Goal: Information Seeking & Learning: Check status

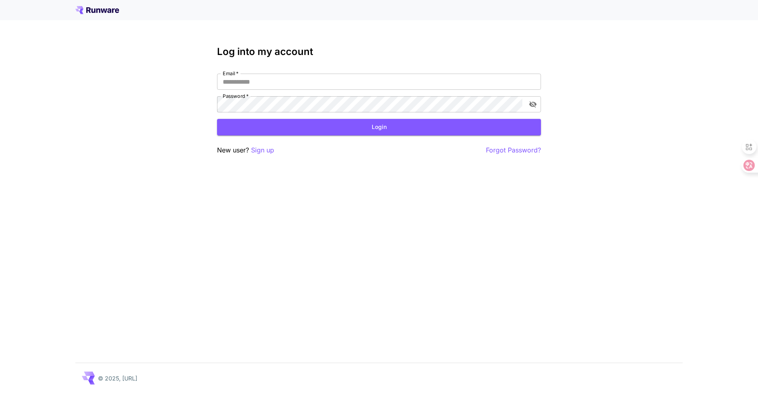
type input "**********"
drag, startPoint x: 0, startPoint y: 0, endPoint x: 365, endPoint y: 132, distance: 387.6
click at [365, 132] on button "Login" at bounding box center [379, 127] width 324 height 17
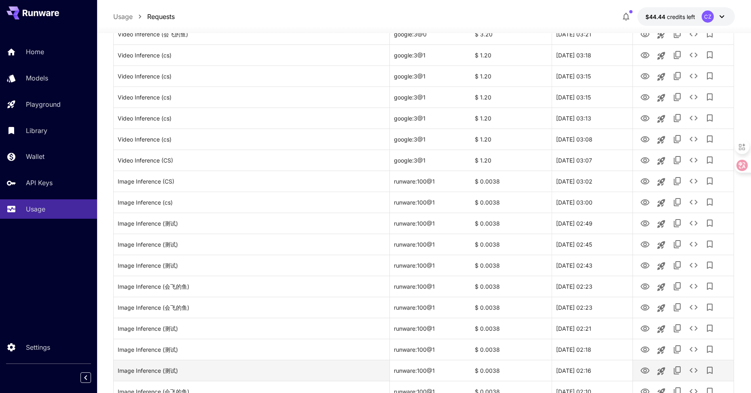
scroll to position [118, 0]
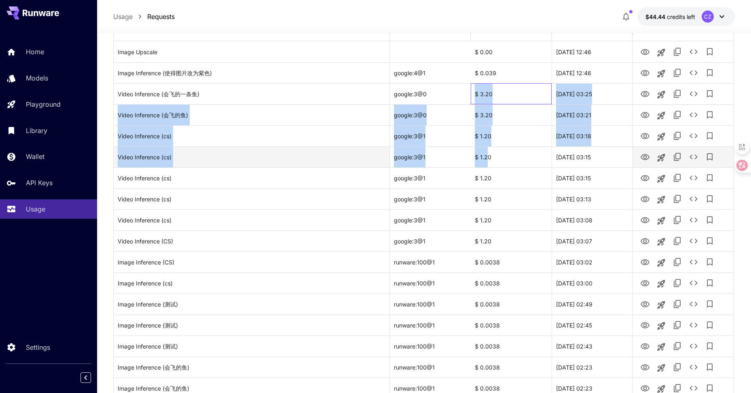
drag, startPoint x: 473, startPoint y: 89, endPoint x: 489, endPoint y: 150, distance: 62.3
click at [489, 150] on div "Image Upscale $ 0.00 29 Sep, 2025 12:46 Image Inference (使得图片改为紫色) google:4@1 $…" at bounding box center [424, 335] width 620 height 589
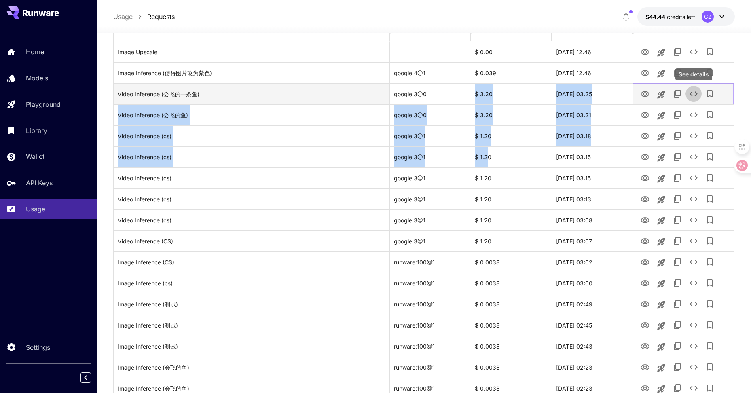
click at [698, 95] on icon "See details" at bounding box center [694, 94] width 10 height 10
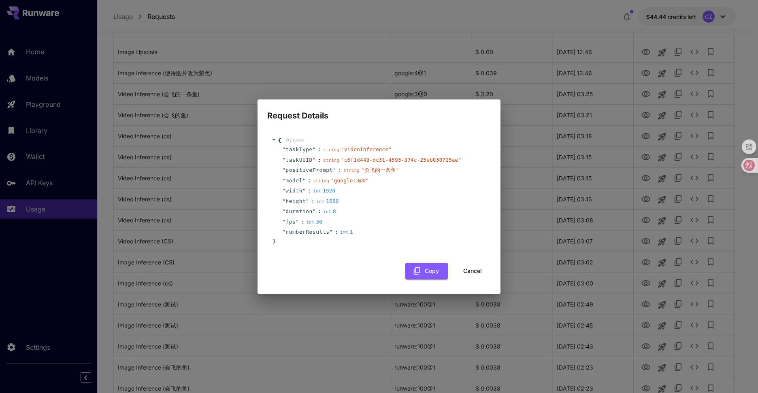
click at [370, 202] on div "" height " : int 1080" at bounding box center [380, 201] width 213 height 11
drag, startPoint x: 358, startPoint y: 172, endPoint x: 401, endPoint y: 174, distance: 42.9
click at [401, 174] on div "" positivePrompt " : string " 会飞的一条鱼 "" at bounding box center [380, 170] width 213 height 11
drag, startPoint x: 401, startPoint y: 174, endPoint x: 409, endPoint y: 212, distance: 38.5
click at [410, 212] on div "" duration " : int 8" at bounding box center [380, 211] width 213 height 11
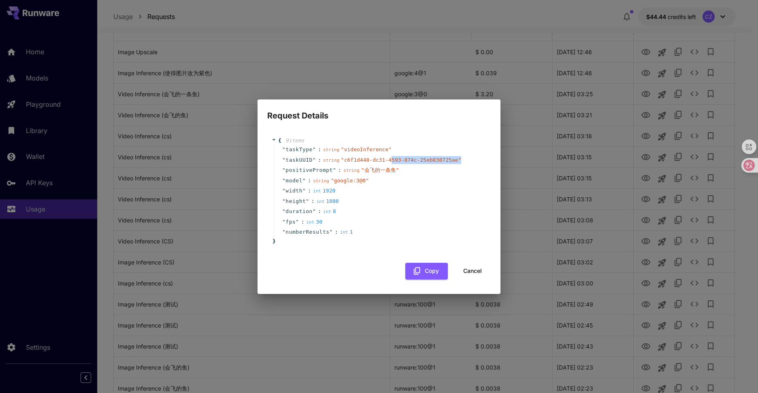
drag, startPoint x: 366, startPoint y: 164, endPoint x: 380, endPoint y: 163, distance: 14.2
click at [380, 163] on div "" taskUUID " : string " c6f1d448-dc31-4593-874c-25eb838725ae "" at bounding box center [380, 160] width 213 height 11
drag, startPoint x: 380, startPoint y: 163, endPoint x: 384, endPoint y: 191, distance: 28.2
click at [384, 191] on div "" width " : int 1920" at bounding box center [380, 191] width 213 height 11
click at [359, 206] on div "" height " : int 1080" at bounding box center [380, 201] width 213 height 11
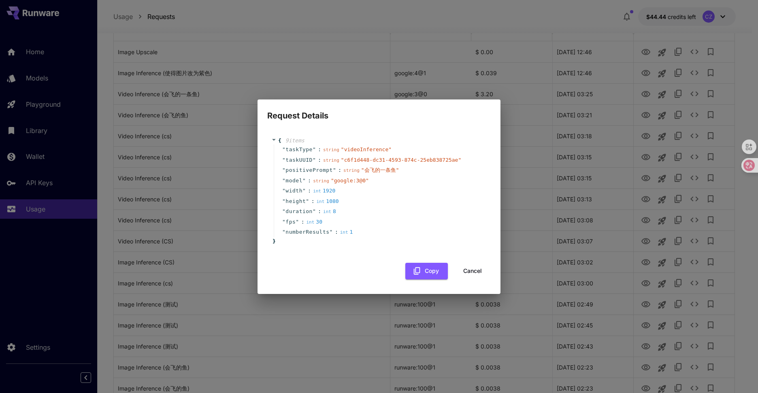
click at [471, 271] on button "Cancel" at bounding box center [472, 271] width 36 height 17
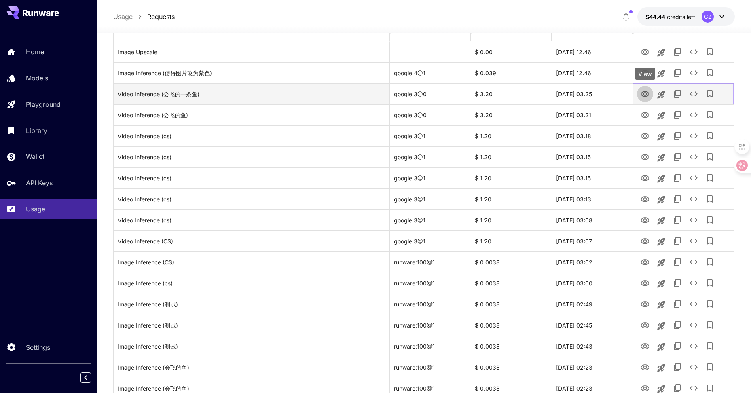
click at [645, 95] on icon "View" at bounding box center [645, 94] width 9 height 6
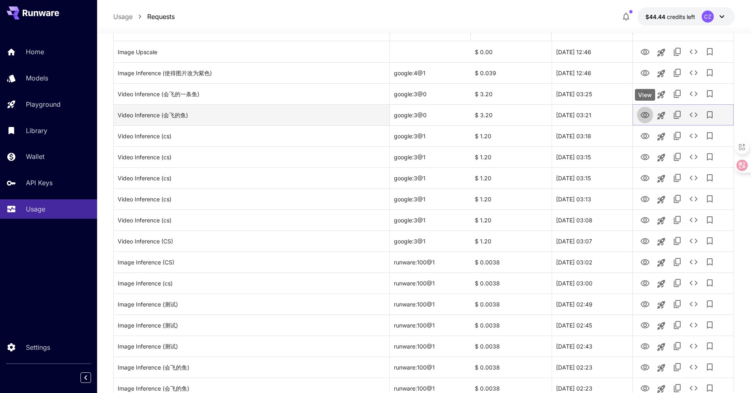
click at [645, 111] on icon "View" at bounding box center [646, 115] width 10 height 10
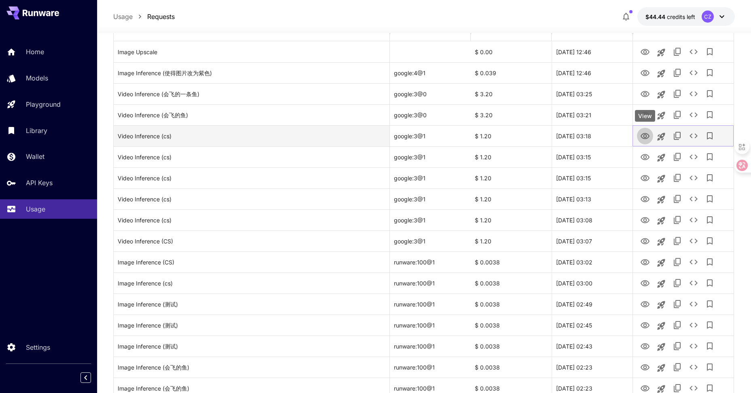
click at [645, 138] on icon "View" at bounding box center [646, 137] width 10 height 10
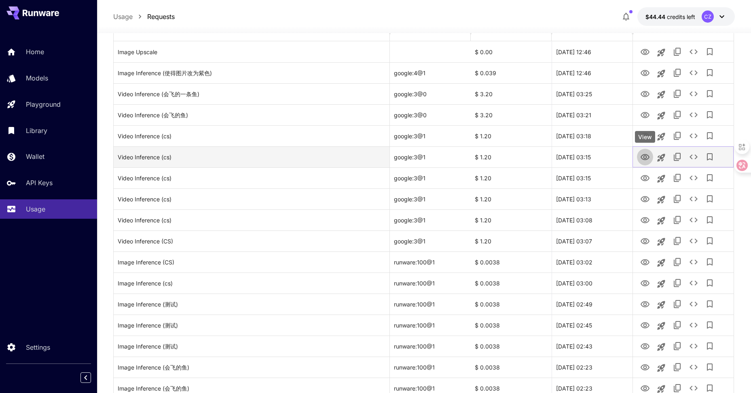
click at [646, 157] on icon "View" at bounding box center [646, 158] width 10 height 10
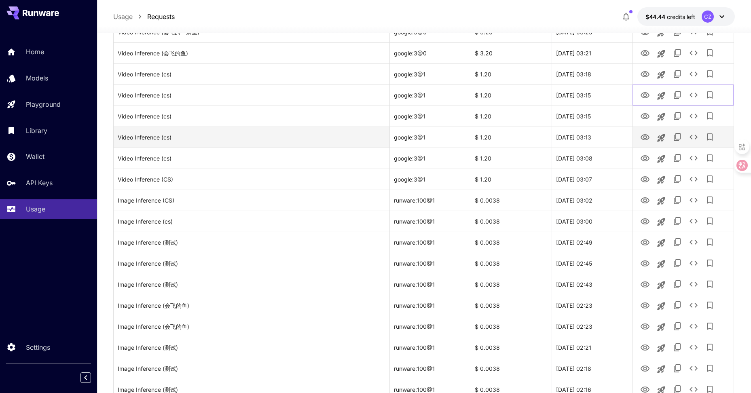
scroll to position [199, 0]
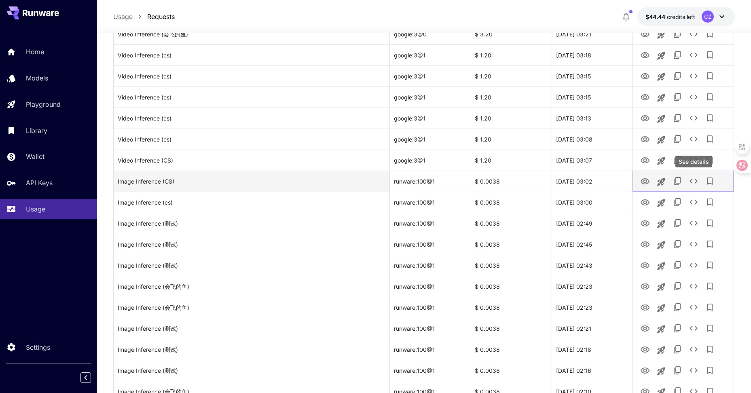
click at [695, 183] on icon "See details" at bounding box center [694, 181] width 10 height 10
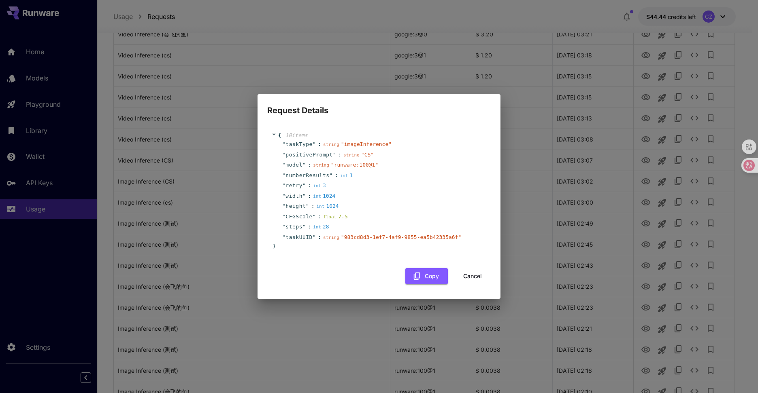
click at [695, 183] on div "Request Details { 10 item s " taskType " : string " imageInference " " positive…" at bounding box center [379, 196] width 758 height 393
click at [470, 278] on button "Cancel" at bounding box center [472, 276] width 36 height 17
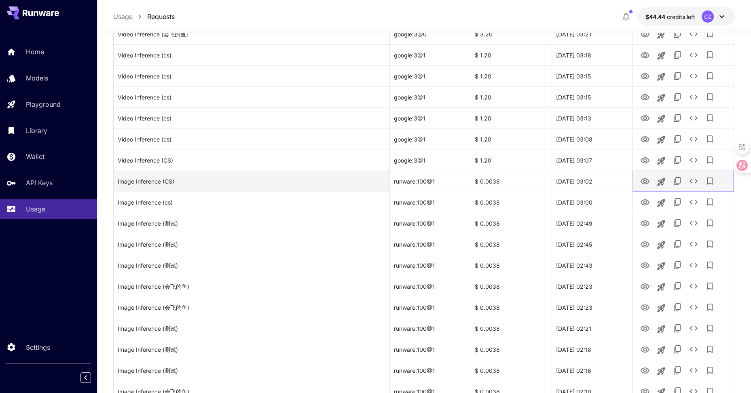
click at [644, 180] on icon "View" at bounding box center [646, 182] width 10 height 10
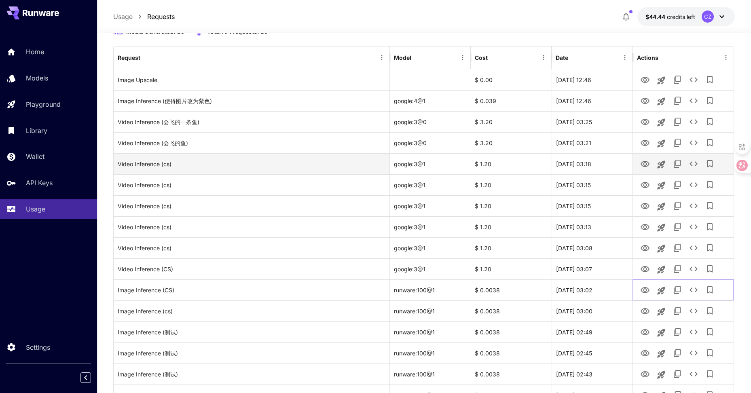
scroll to position [77, 0]
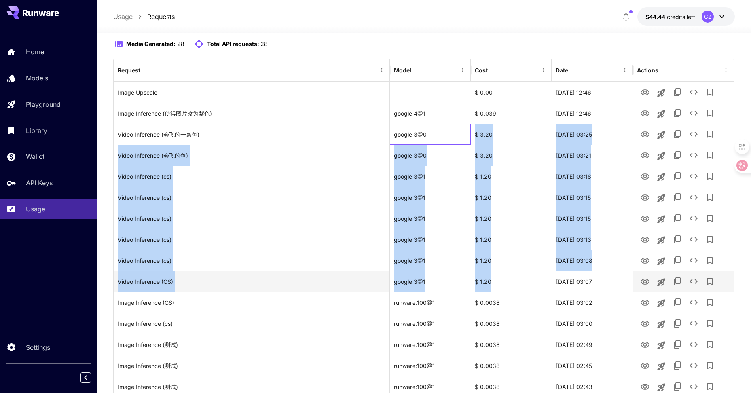
drag, startPoint x: 470, startPoint y: 130, endPoint x: 494, endPoint y: 279, distance: 150.4
click at [494, 279] on div "Image Upscale $ 0.00 29 Sep, 2025 12:46 Image Inference (使得图片改为紫色) google:4@1 $…" at bounding box center [424, 376] width 620 height 589
click at [494, 280] on div "$ 1.20" at bounding box center [511, 281] width 81 height 21
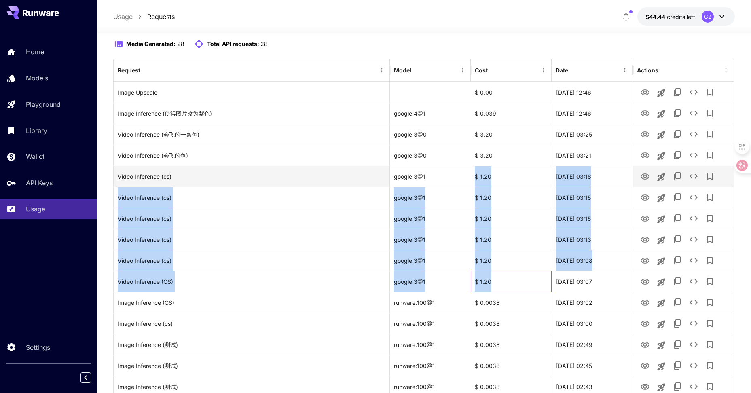
drag, startPoint x: 494, startPoint y: 284, endPoint x: 472, endPoint y: 172, distance: 114.9
click at [472, 172] on div "Image Upscale $ 0.00 29 Sep, 2025 12:46 Image Inference (使得图片改为紫色) google:4@1 $…" at bounding box center [424, 376] width 620 height 589
click at [490, 173] on div "$ 1.20" at bounding box center [511, 176] width 81 height 21
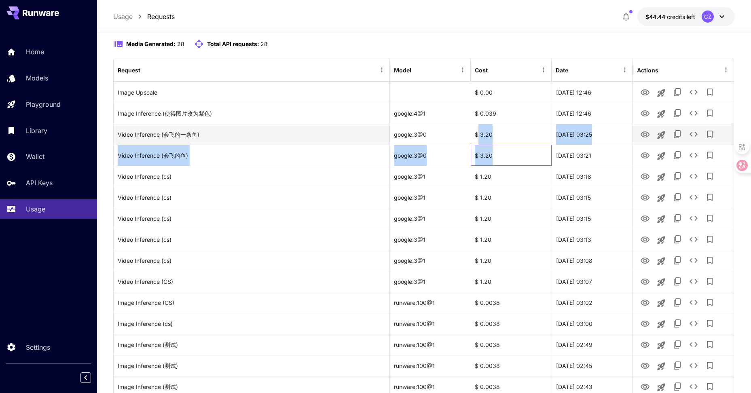
drag, startPoint x: 505, startPoint y: 156, endPoint x: 478, endPoint y: 134, distance: 34.8
click at [478, 134] on div "Image Upscale $ 0.00 29 Sep, 2025 12:46 Image Inference (使得图片改为紫色) google:4@1 $…" at bounding box center [424, 376] width 620 height 589
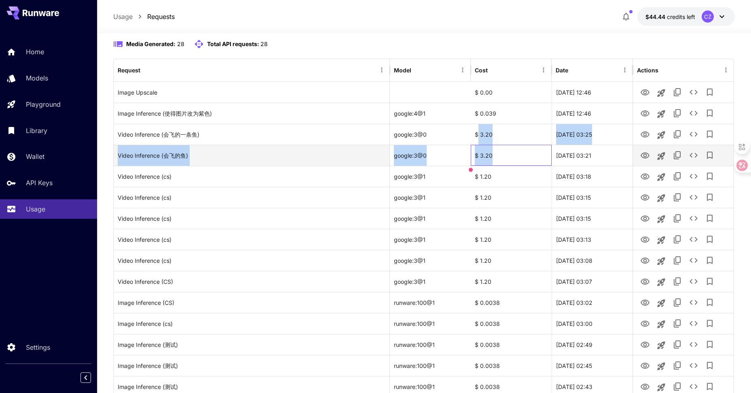
drag, startPoint x: 478, startPoint y: 134, endPoint x: 505, endPoint y: 156, distance: 34.8
click at [505, 156] on div "$ 3.20" at bounding box center [511, 155] width 81 height 21
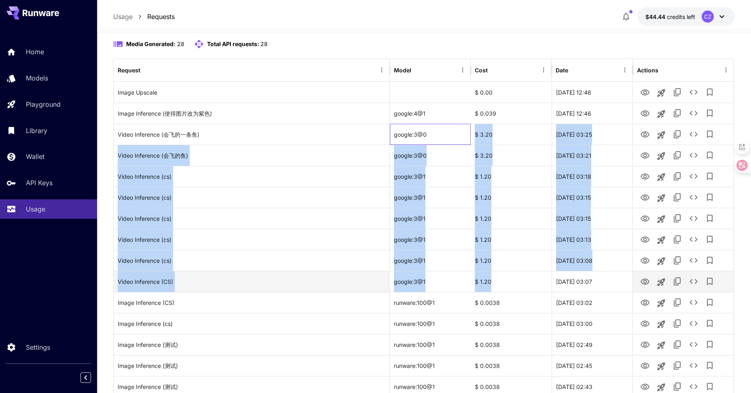
drag, startPoint x: 467, startPoint y: 125, endPoint x: 495, endPoint y: 285, distance: 163.2
click at [495, 285] on div "Image Upscale $ 0.00 29 Sep, 2025 12:46 Image Inference (使得图片改为紫色) google:4@1 $…" at bounding box center [424, 376] width 620 height 589
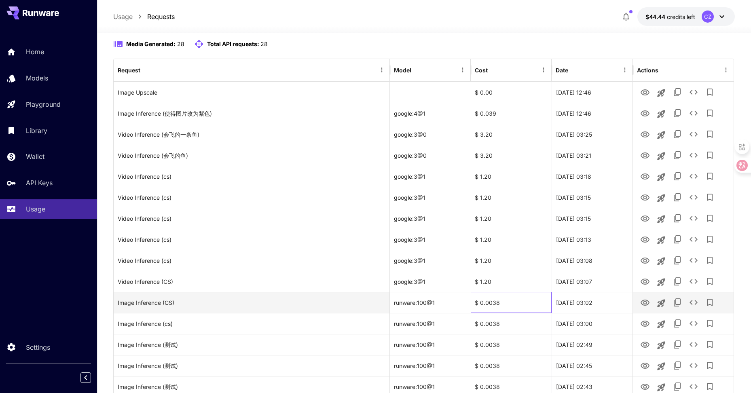
drag, startPoint x: 495, startPoint y: 285, endPoint x: 510, endPoint y: 294, distance: 17.2
click at [510, 294] on div "$ 0.0038" at bounding box center [511, 302] width 81 height 21
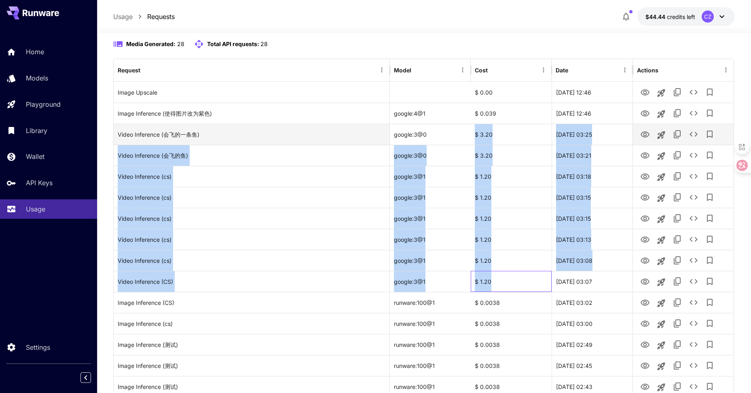
drag, startPoint x: 515, startPoint y: 286, endPoint x: 475, endPoint y: 132, distance: 158.7
click at [475, 132] on div "Image Upscale $ 0.00 29 Sep, 2025 12:46 Image Inference (使得图片改为紫色) google:4@1 $…" at bounding box center [424, 376] width 620 height 589
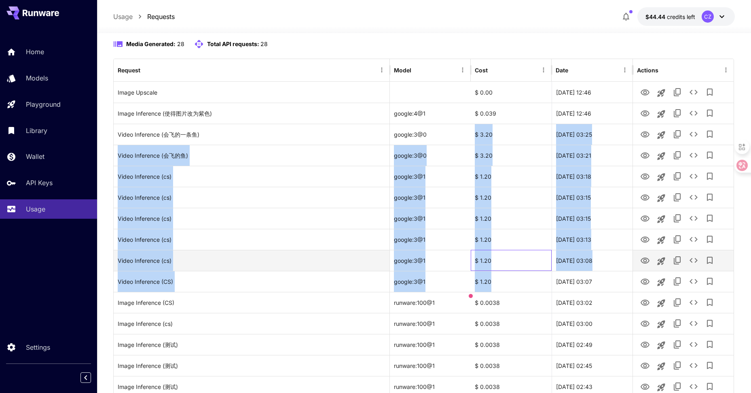
click at [514, 269] on div "$ 1.20" at bounding box center [511, 260] width 81 height 21
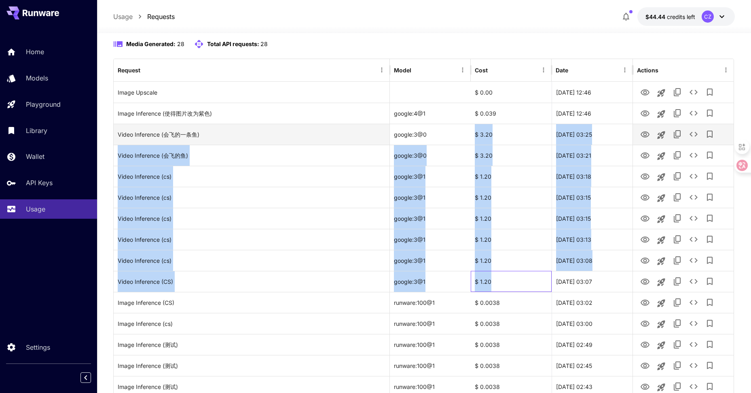
drag, startPoint x: 507, startPoint y: 268, endPoint x: 475, endPoint y: 140, distance: 132.5
click at [475, 140] on div "Image Upscale $ 0.00 29 Sep, 2025 12:46 Image Inference (使得图片改为紫色) google:4@1 $…" at bounding box center [424, 376] width 620 height 589
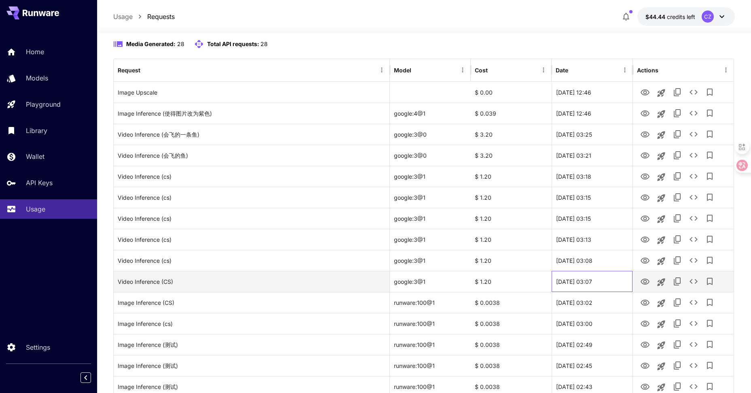
click at [617, 284] on div "28 Sep, 2025 03:07" at bounding box center [592, 281] width 81 height 21
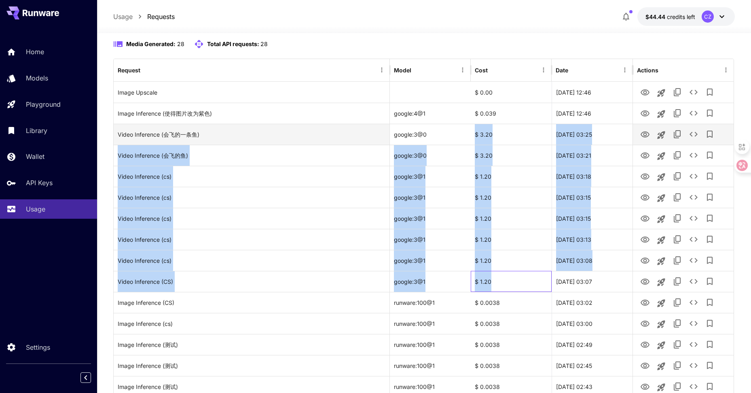
drag, startPoint x: 511, startPoint y: 284, endPoint x: 446, endPoint y: 131, distance: 166.2
click at [446, 131] on div "Image Upscale $ 0.00 29 Sep, 2025 12:46 Image Inference (使得图片改为紫色) google:4@1 $…" at bounding box center [424, 376] width 620 height 589
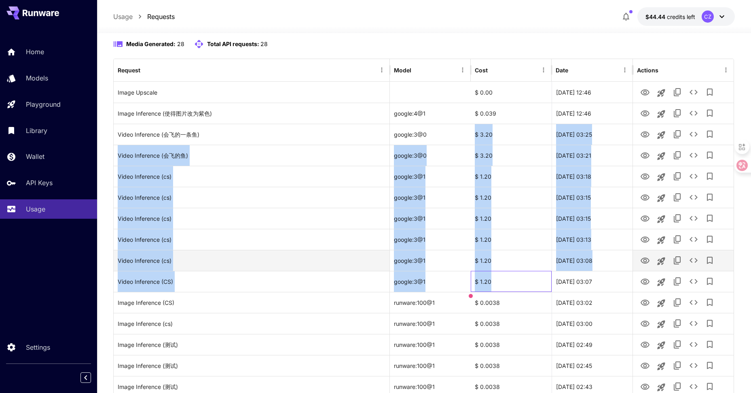
drag, startPoint x: 499, startPoint y: 276, endPoint x: 495, endPoint y: 267, distance: 10.3
click at [499, 275] on div "$ 1.20" at bounding box center [511, 281] width 81 height 21
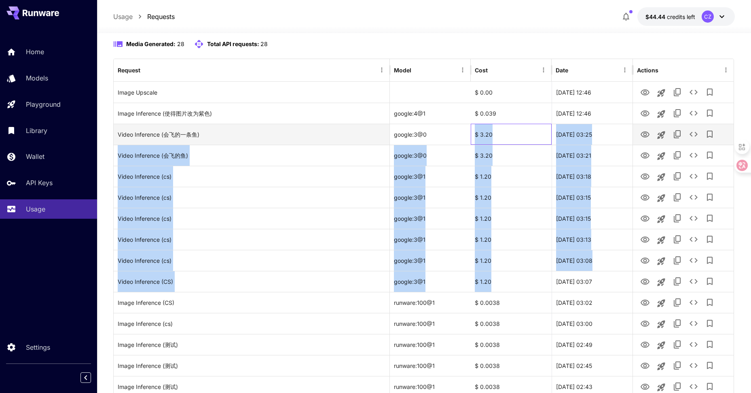
click at [486, 138] on div "$ 3.20" at bounding box center [511, 134] width 81 height 21
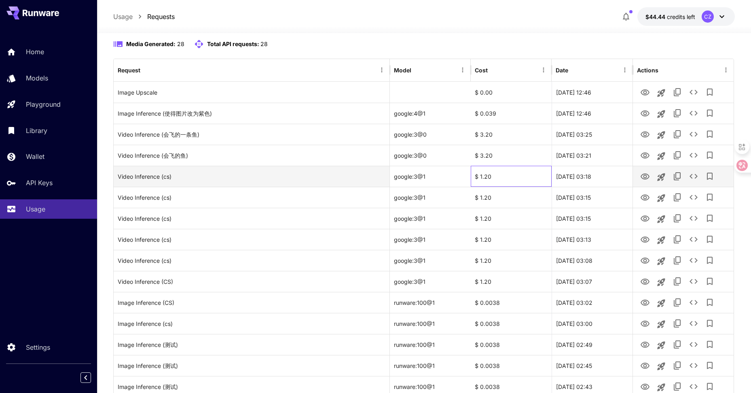
click at [478, 178] on div "$ 1.20" at bounding box center [511, 176] width 81 height 21
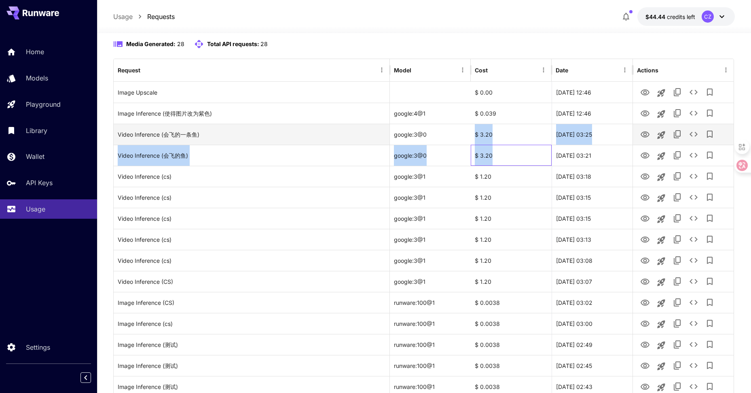
drag, startPoint x: 498, startPoint y: 161, endPoint x: 472, endPoint y: 132, distance: 38.7
click at [472, 132] on div "Image Upscale $ 0.00 29 Sep, 2025 12:46 Image Inference (使得图片改为紫色) google:4@1 $…" at bounding box center [424, 376] width 620 height 589
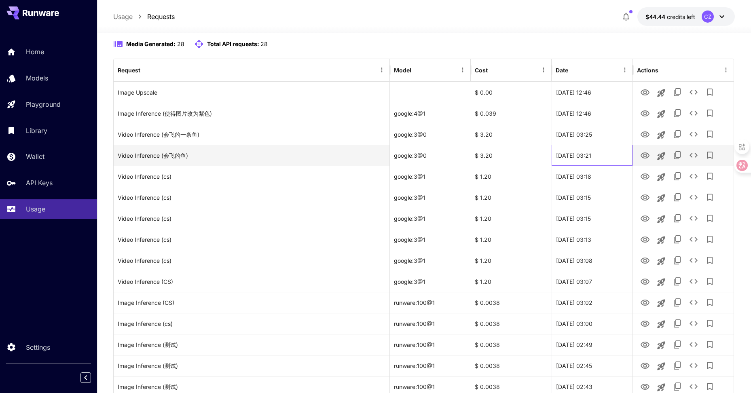
drag, startPoint x: 620, startPoint y: 160, endPoint x: 642, endPoint y: 160, distance: 22.3
click at [620, 160] on div "28 Sep, 2025 03:21" at bounding box center [592, 155] width 81 height 21
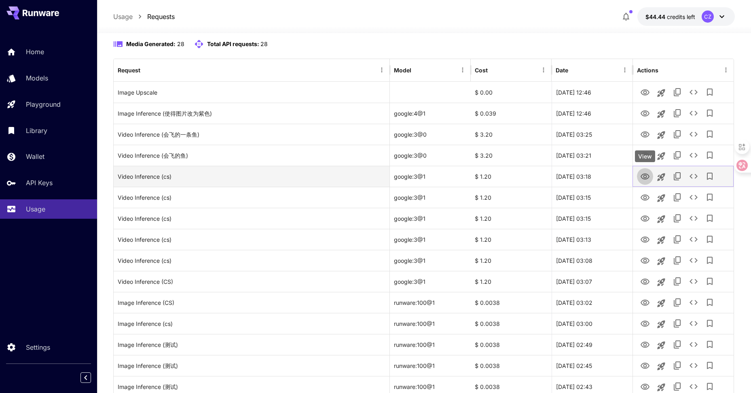
click at [640, 175] on button "View" at bounding box center [645, 176] width 16 height 17
click at [642, 176] on icon "View" at bounding box center [645, 177] width 9 height 6
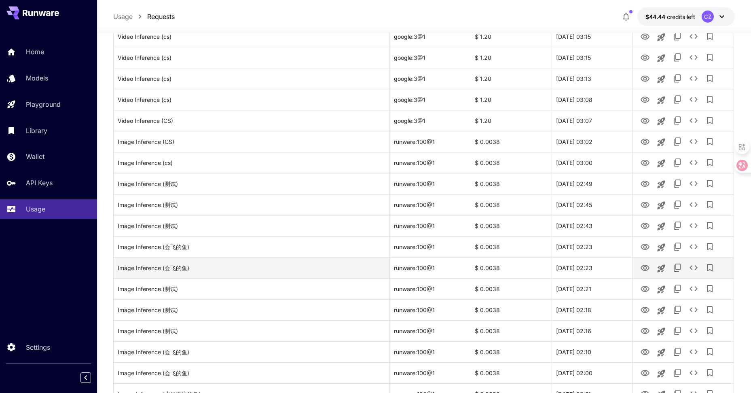
scroll to position [239, 0]
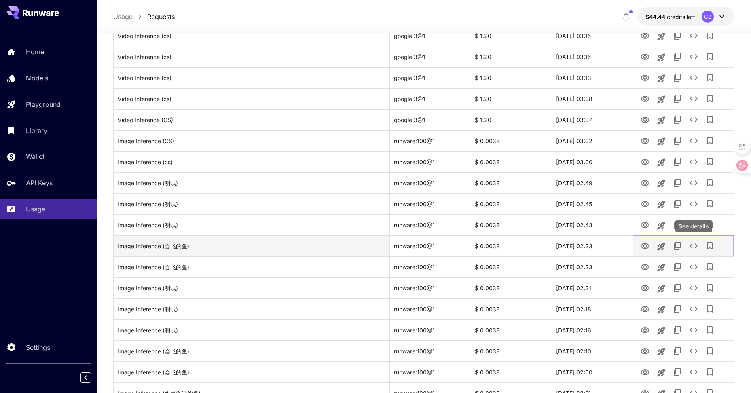
click at [698, 245] on icon "See details" at bounding box center [694, 246] width 10 height 10
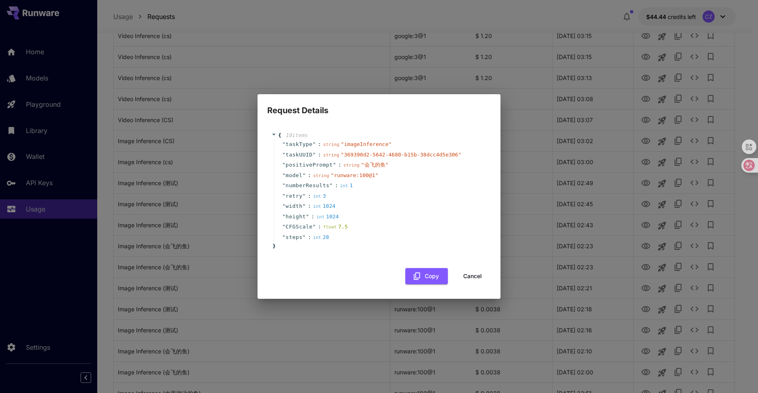
click at [697, 245] on div "Request Details { 10 item s " taskType " : string " imageInference " " taskUUID…" at bounding box center [379, 196] width 758 height 393
drag, startPoint x: 629, startPoint y: 246, endPoint x: 577, endPoint y: 240, distance: 51.7
click at [615, 244] on div "Request Details { 10 item s " taskType " : string " imageInference " " taskUUID…" at bounding box center [379, 196] width 758 height 393
click at [474, 275] on button "Cancel" at bounding box center [472, 276] width 36 height 17
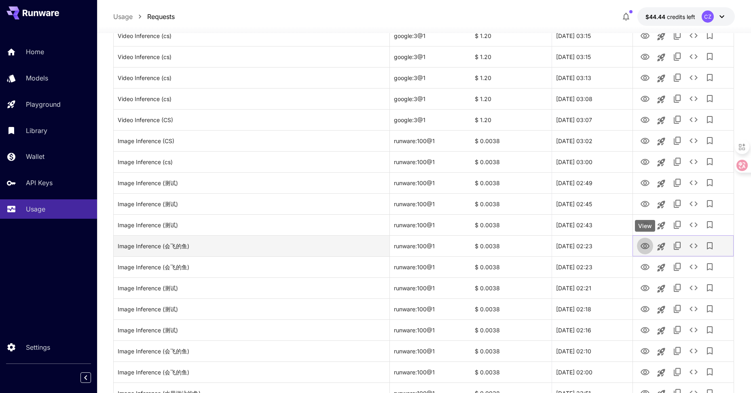
click at [646, 246] on icon "View" at bounding box center [646, 247] width 10 height 10
click at [644, 243] on icon "View" at bounding box center [646, 247] width 10 height 10
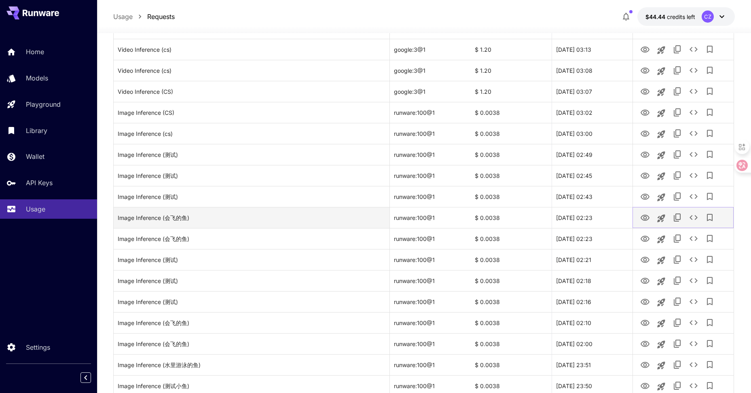
scroll to position [280, 0]
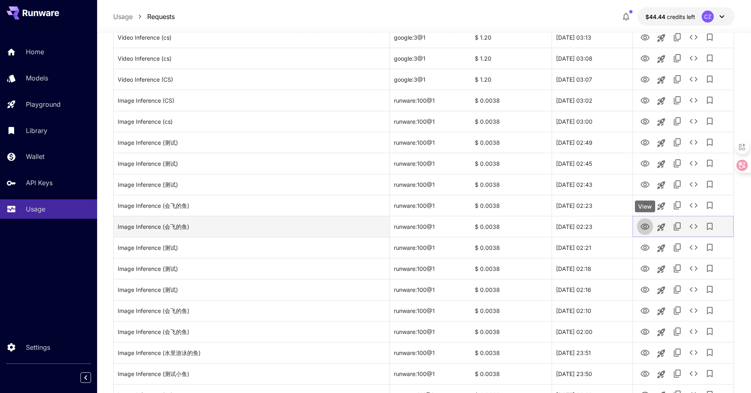
click at [645, 229] on icon "View" at bounding box center [646, 227] width 10 height 10
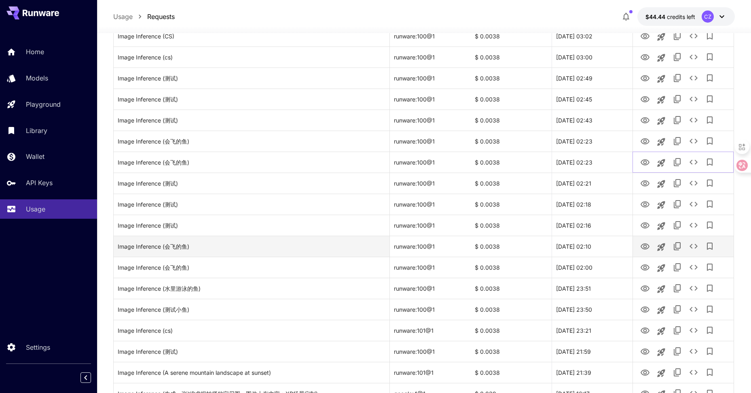
scroll to position [361, 0]
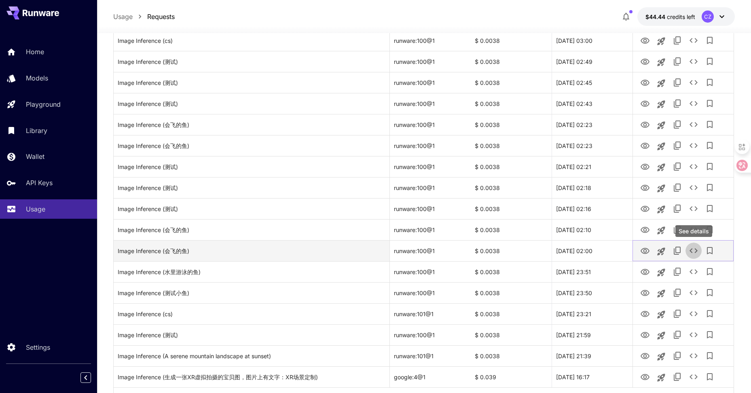
click at [692, 250] on icon "See details" at bounding box center [694, 250] width 8 height 5
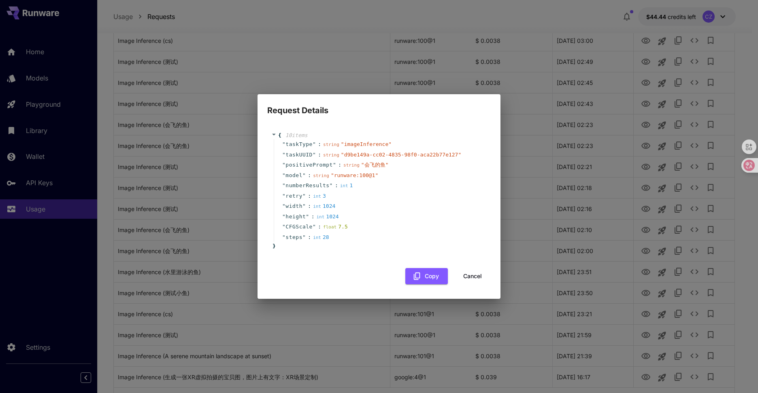
drag, startPoint x: 653, startPoint y: 236, endPoint x: 652, endPoint y: 240, distance: 4.2
click at [653, 236] on div "Request Details { 10 item s " taskType " : string " imageInference " " taskUUID…" at bounding box center [379, 196] width 758 height 393
drag, startPoint x: 467, startPoint y: 277, endPoint x: 526, endPoint y: 275, distance: 59.1
click at [467, 277] on button "Cancel" at bounding box center [472, 276] width 36 height 17
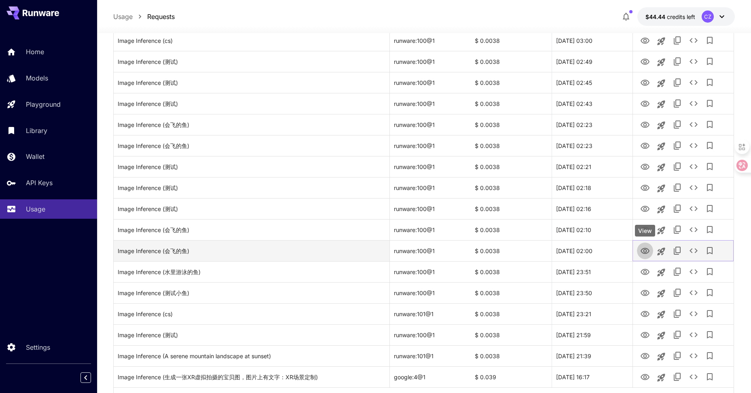
click at [646, 252] on icon "View" at bounding box center [645, 251] width 9 height 6
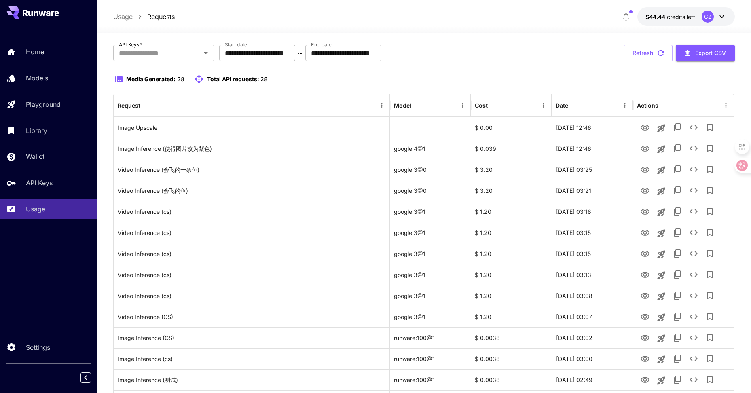
scroll to position [37, 0]
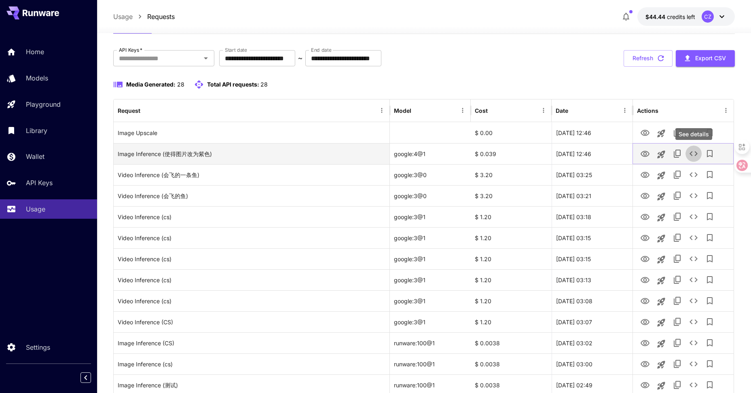
click at [694, 153] on icon "See details" at bounding box center [694, 154] width 10 height 10
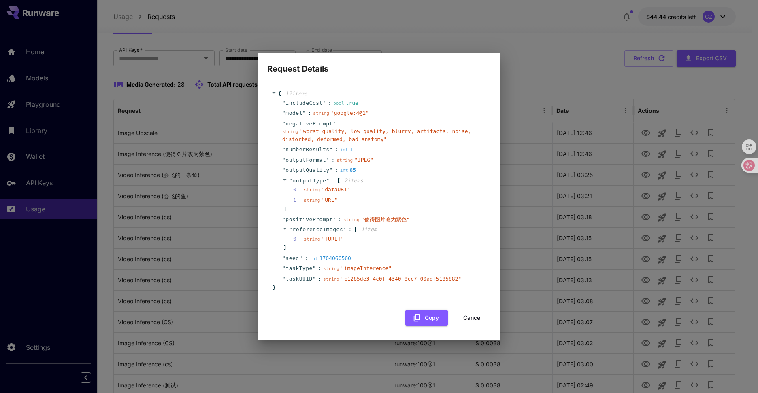
click at [694, 153] on div "Request Details { 12 item s " includeCost " : bool true " model " : string " go…" at bounding box center [379, 196] width 758 height 393
click at [473, 322] on button "Cancel" at bounding box center [472, 318] width 36 height 17
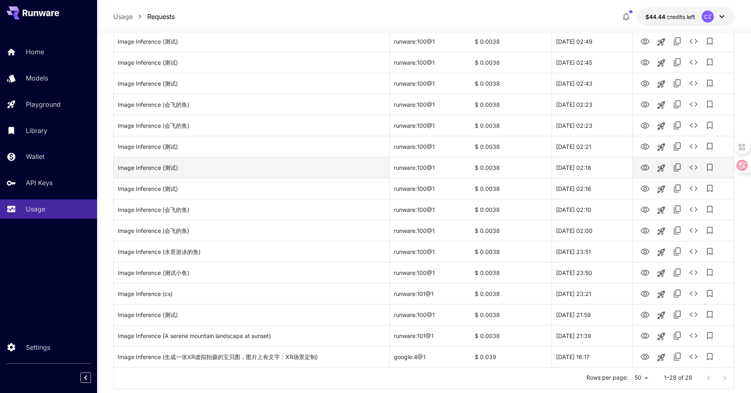
scroll to position [401, 0]
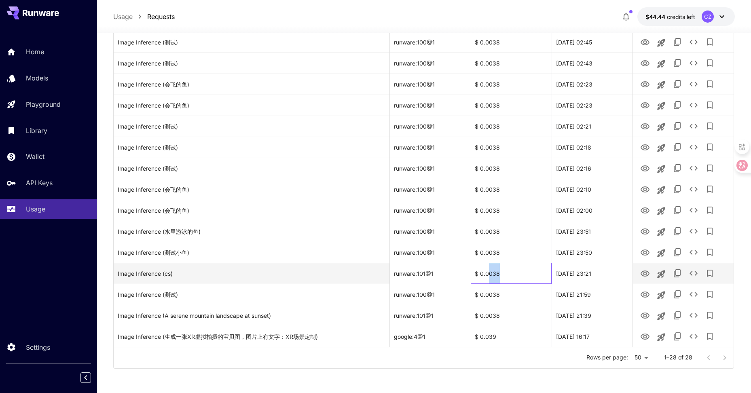
drag, startPoint x: 490, startPoint y: 274, endPoint x: 501, endPoint y: 278, distance: 11.9
click at [501, 278] on div "$ 0.0038" at bounding box center [511, 273] width 81 height 21
click at [503, 276] on div "$ 0.0038" at bounding box center [511, 273] width 81 height 21
drag, startPoint x: 496, startPoint y: 276, endPoint x: 504, endPoint y: 276, distance: 8.5
click at [504, 276] on div "$ 0.0038" at bounding box center [511, 273] width 81 height 21
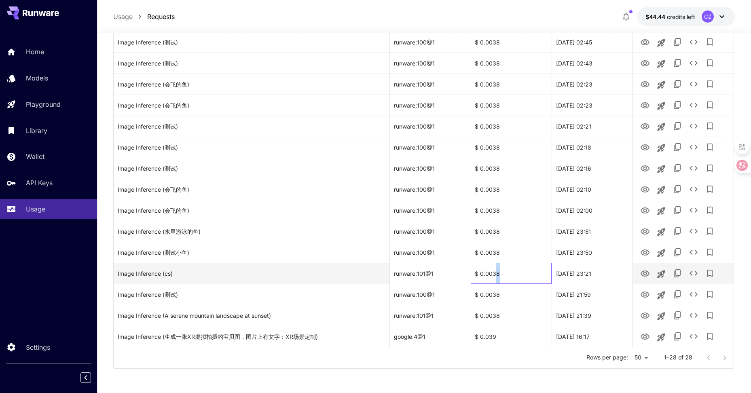
copy div "8"
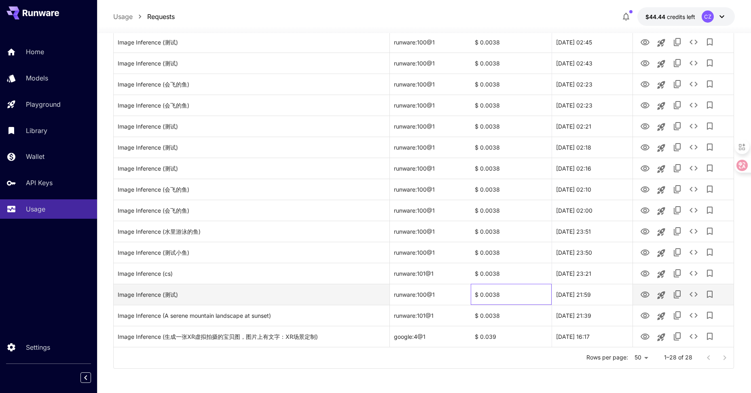
click at [512, 284] on div "$ 0.0038" at bounding box center [511, 294] width 81 height 21
click at [645, 295] on icon "View" at bounding box center [646, 295] width 10 height 10
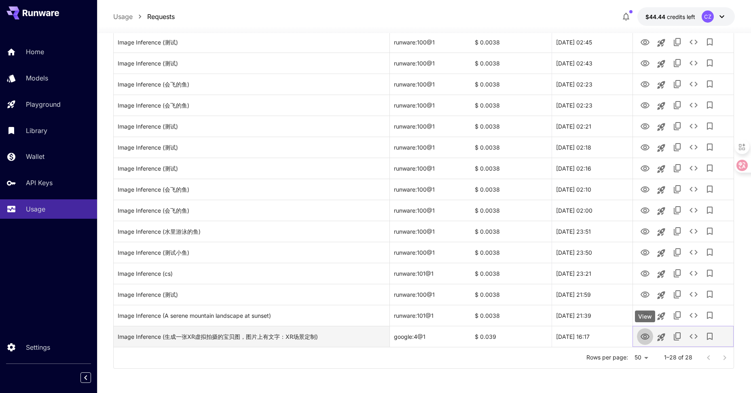
click at [645, 336] on icon "View" at bounding box center [646, 337] width 10 height 10
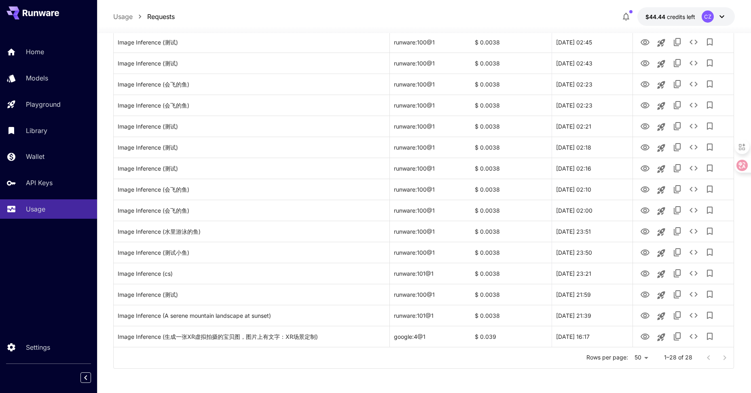
click at [726, 357] on div at bounding box center [717, 358] width 32 height 16
drag, startPoint x: 725, startPoint y: 357, endPoint x: 721, endPoint y: 360, distance: 4.3
click at [725, 357] on div at bounding box center [717, 358] width 32 height 16
click at [720, 358] on div at bounding box center [717, 358] width 32 height 16
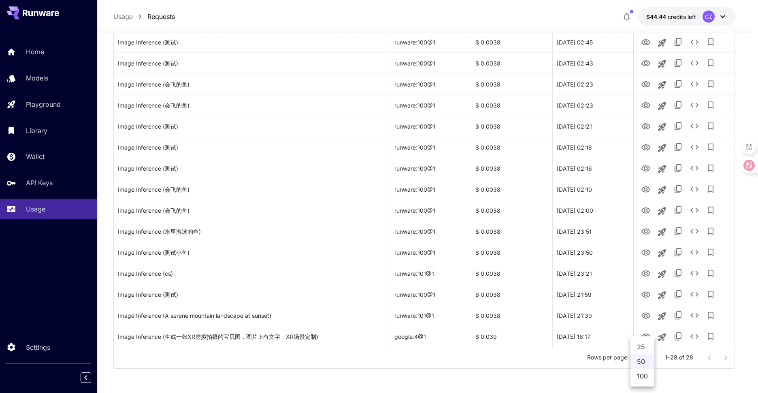
click at [675, 369] on div at bounding box center [379, 196] width 758 height 393
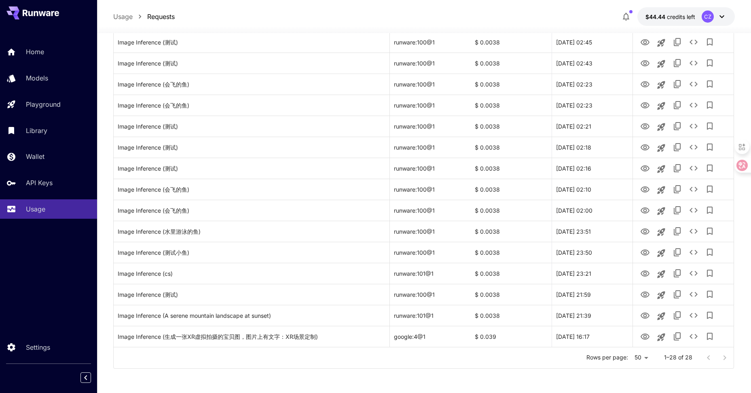
click at [728, 354] on div at bounding box center [717, 358] width 32 height 16
drag, startPoint x: 728, startPoint y: 354, endPoint x: 706, endPoint y: 354, distance: 21.9
click at [706, 354] on div at bounding box center [717, 358] width 32 height 16
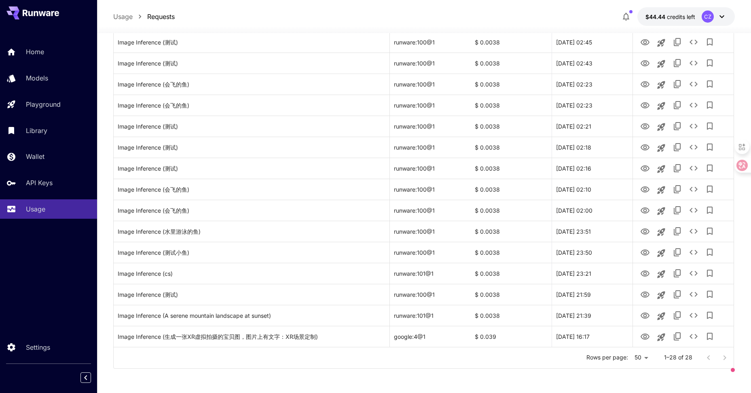
click at [706, 354] on div at bounding box center [717, 358] width 32 height 16
click at [724, 355] on div at bounding box center [717, 358] width 32 height 16
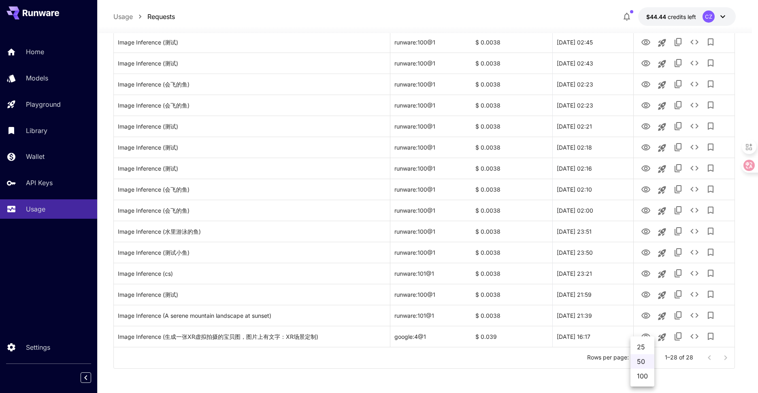
click at [639, 367] on li "50" at bounding box center [642, 361] width 24 height 15
click at [642, 358] on li "50" at bounding box center [642, 361] width 24 height 15
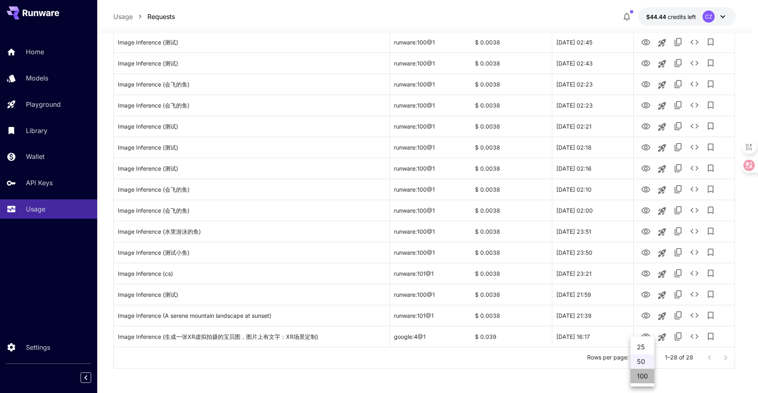
click at [641, 377] on li "100" at bounding box center [642, 376] width 24 height 15
type input "***"
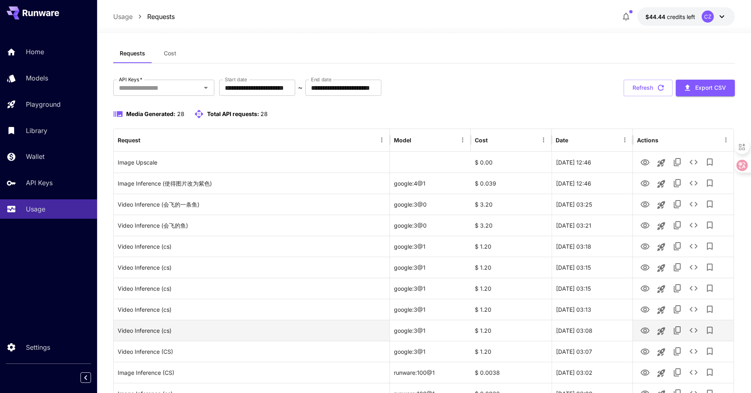
scroll to position [0, 0]
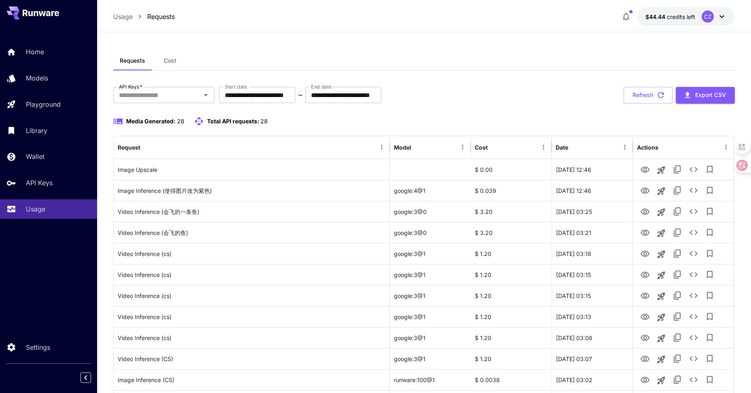
click at [170, 123] on span "Media Generated:" at bounding box center [150, 121] width 49 height 7
click at [295, 100] on input "**********" at bounding box center [257, 95] width 76 height 16
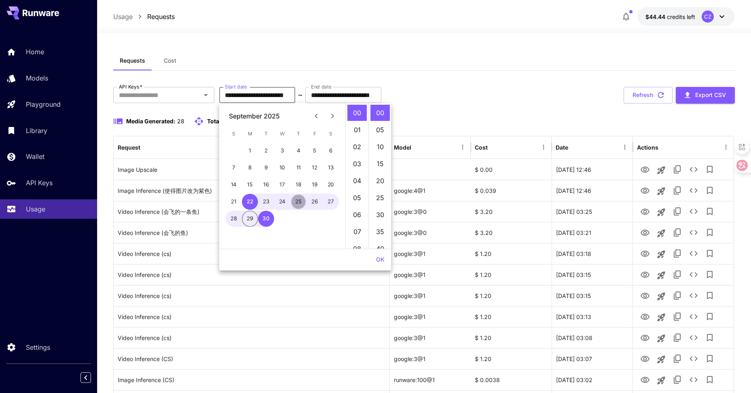
click at [301, 202] on button "25" at bounding box center [299, 202] width 16 height 16
click at [269, 217] on button "30" at bounding box center [266, 219] width 16 height 16
click at [301, 205] on button "25" at bounding box center [299, 202] width 16 height 16
click at [377, 258] on button "OK" at bounding box center [380, 260] width 15 height 15
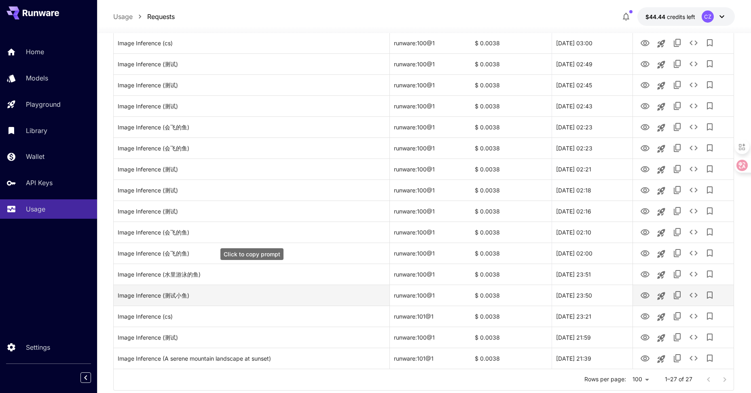
scroll to position [380, 0]
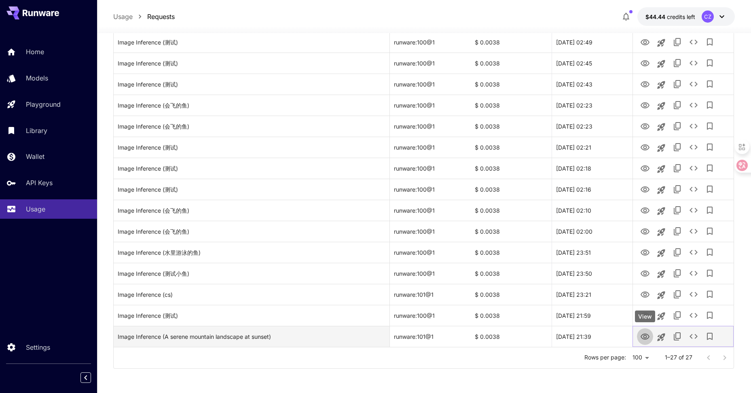
click at [643, 335] on icon "View" at bounding box center [645, 337] width 9 height 6
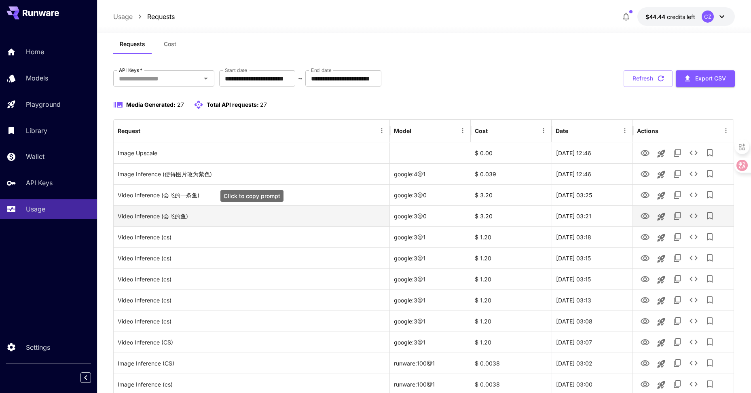
scroll to position [0, 0]
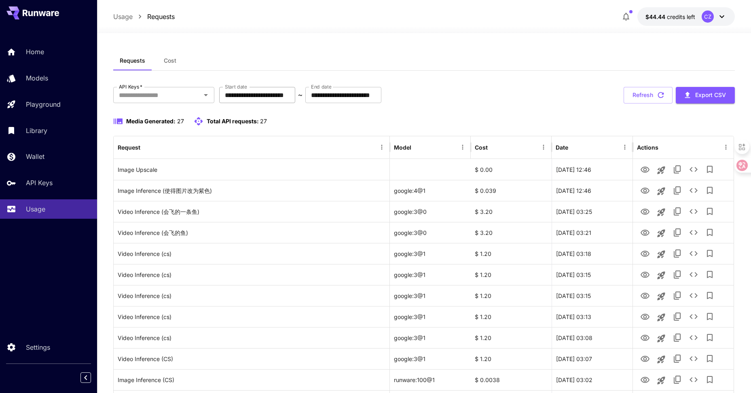
click at [255, 99] on input "**********" at bounding box center [257, 95] width 76 height 16
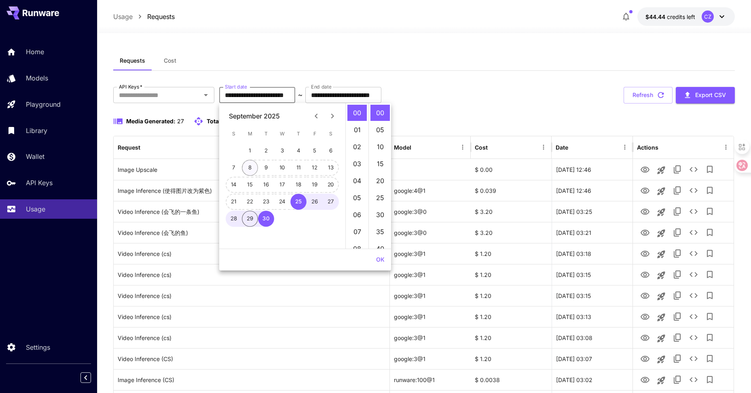
click at [253, 170] on button "8" at bounding box center [250, 168] width 16 height 16
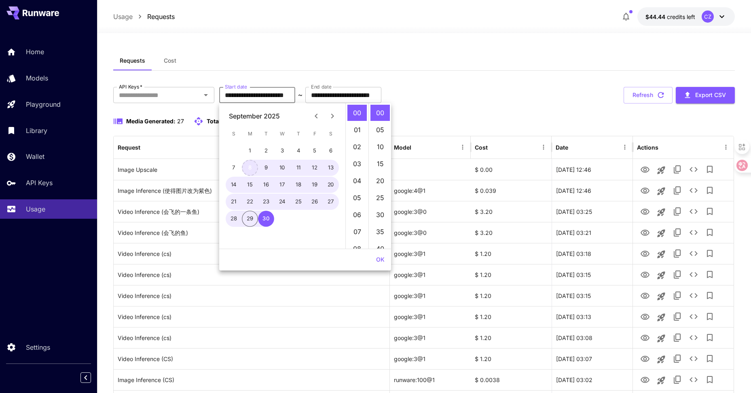
type input "**********"
click at [378, 258] on button "OK" at bounding box center [380, 260] width 15 height 15
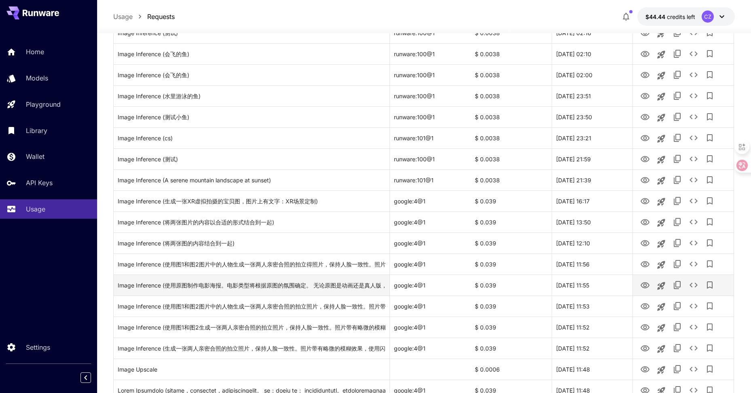
scroll to position [567, 0]
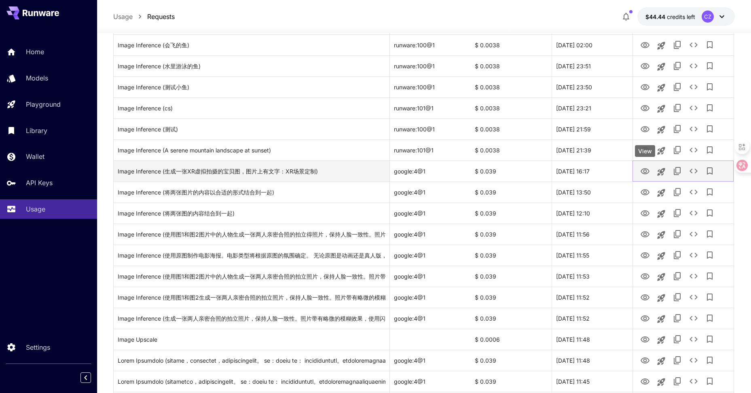
click at [644, 172] on icon "View" at bounding box center [646, 172] width 10 height 10
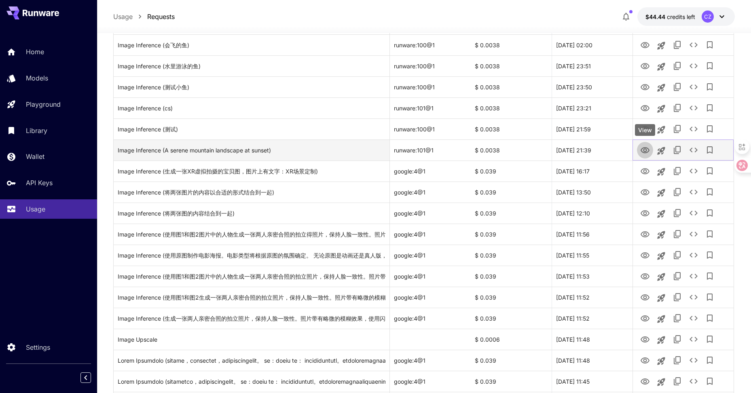
click at [643, 147] on icon "View" at bounding box center [646, 151] width 10 height 10
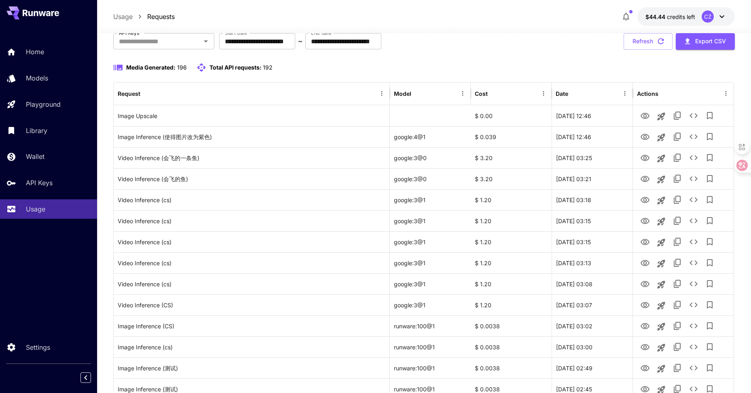
scroll to position [40, 0]
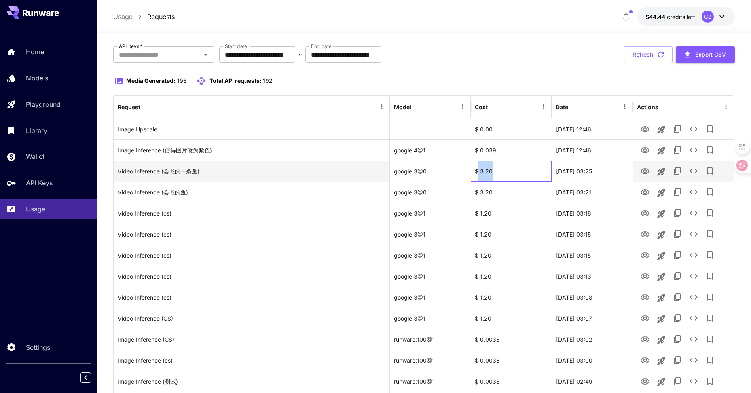
drag, startPoint x: 498, startPoint y: 180, endPoint x: 479, endPoint y: 181, distance: 19.5
click at [479, 181] on div "$ 3.20" at bounding box center [511, 171] width 81 height 21
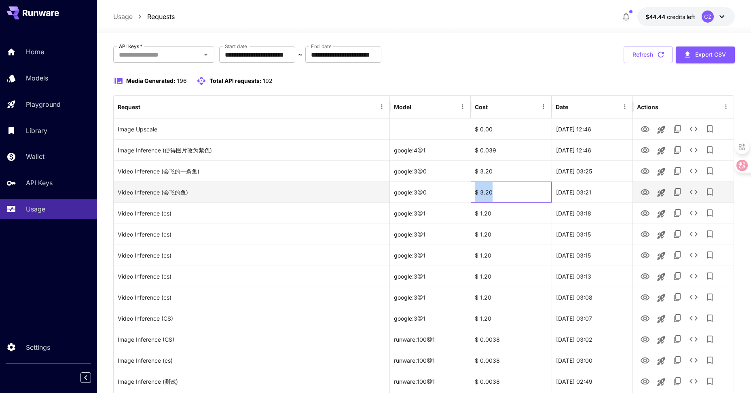
drag, startPoint x: 479, startPoint y: 181, endPoint x: 476, endPoint y: 196, distance: 15.6
click at [476, 196] on div "$ 3.20" at bounding box center [511, 192] width 81 height 21
